Goal: Find specific page/section: Find specific page/section

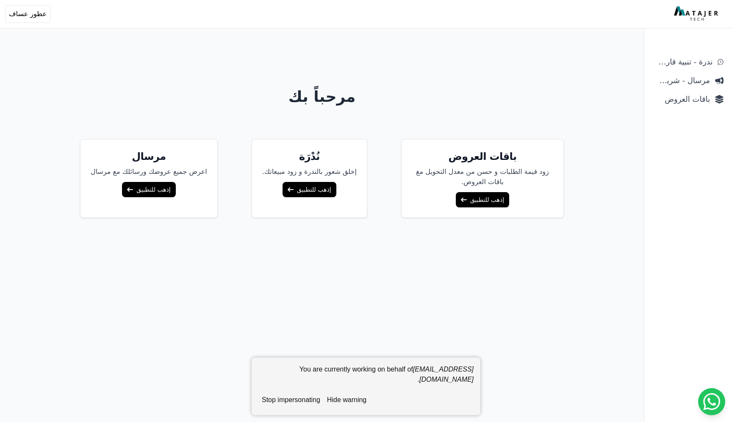
click at [472, 201] on link "إذهب للتطبيق" at bounding box center [482, 199] width 53 height 15
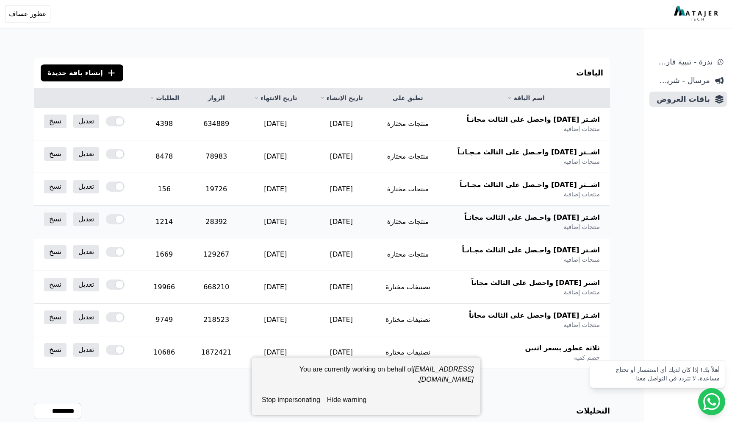
scroll to position [41, 0]
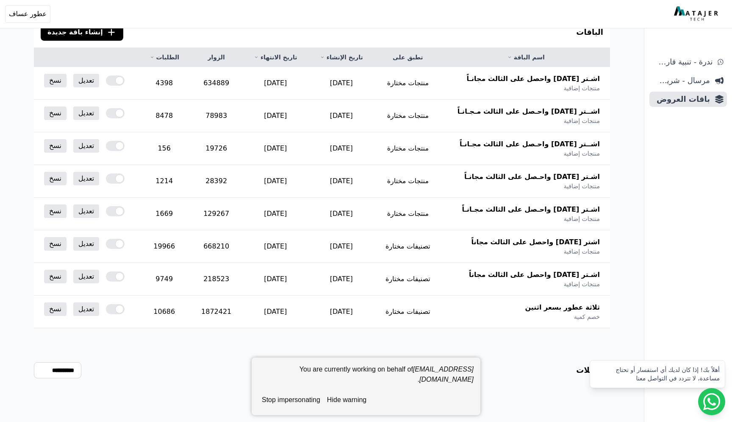
click at [352, 400] on button "hide warning" at bounding box center [347, 399] width 46 height 17
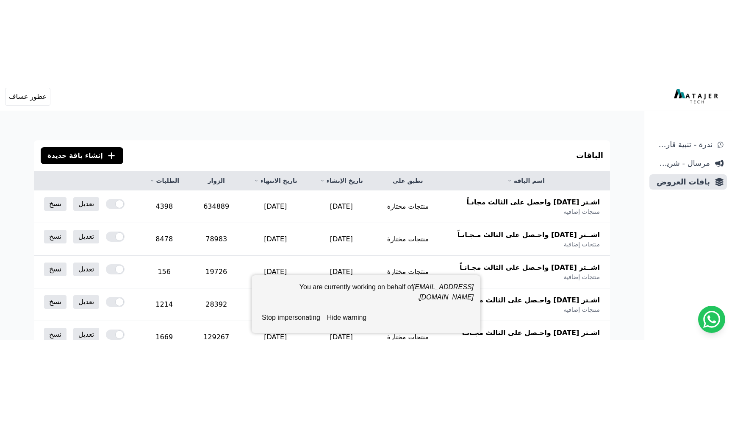
scroll to position [41, 0]
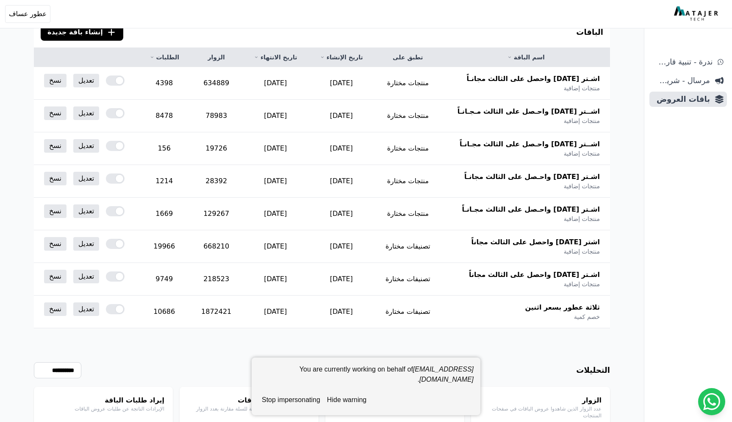
click at [291, 256] on button "stop impersonating" at bounding box center [290, 399] width 65 height 17
